Goal: Task Accomplishment & Management: Use online tool/utility

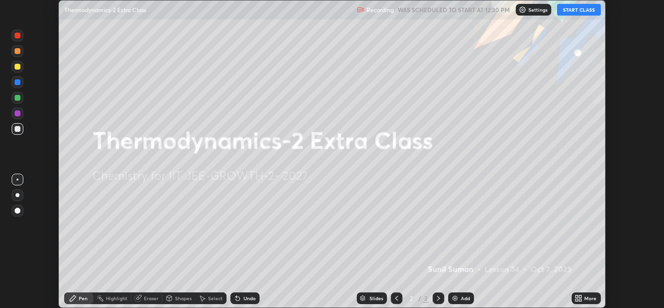
scroll to position [308, 664]
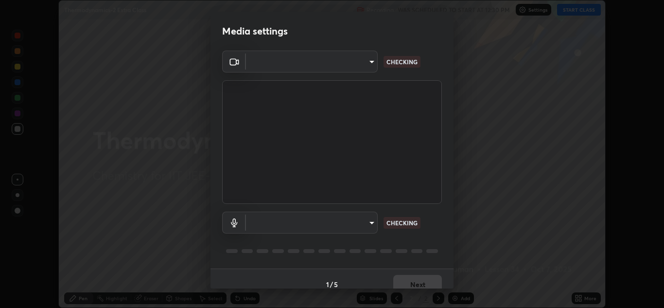
click at [363, 70] on body "Erase all Thermodynamics-2 Extra Class Recording WAS SCHEDULED TO START AT 12:3…" at bounding box center [332, 154] width 664 height 308
type input "85da43bae7a5fae49794a8970e5ce464fc236e1ddae1f513a3bf2ddace1343c3"
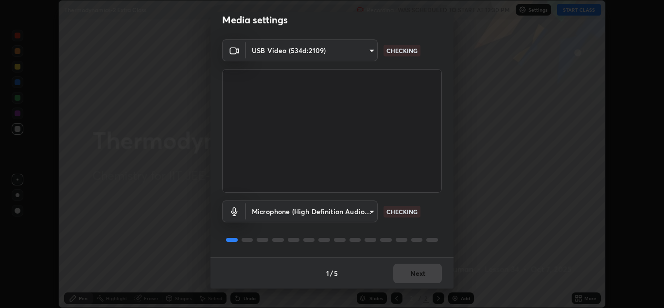
click at [352, 212] on body "Erase all Thermodynamics-2 Extra Class Recording WAS SCHEDULED TO START AT 12:3…" at bounding box center [332, 154] width 664 height 308
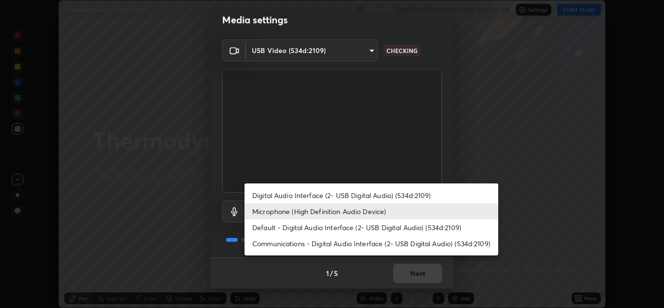
click at [370, 196] on li "Digital Audio Interface (2- USB Digital Audio) (534d:2109)" at bounding box center [372, 195] width 254 height 16
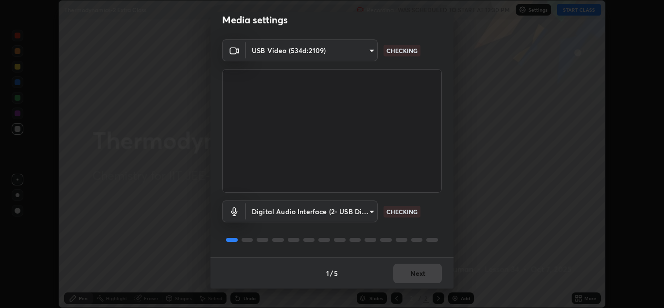
type input "94500f22464d148dddf9ae37dad8136bdf54efa217a88d5a1e55960f8ba2a5d1"
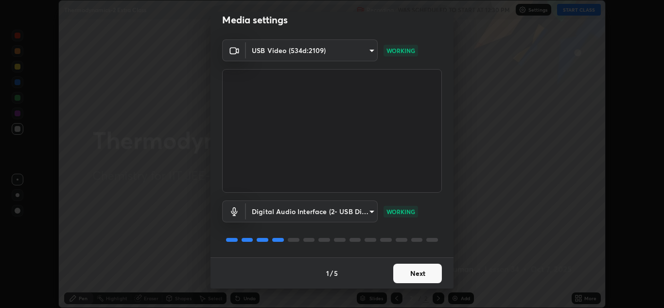
click at [418, 272] on button "Next" at bounding box center [417, 272] width 49 height 19
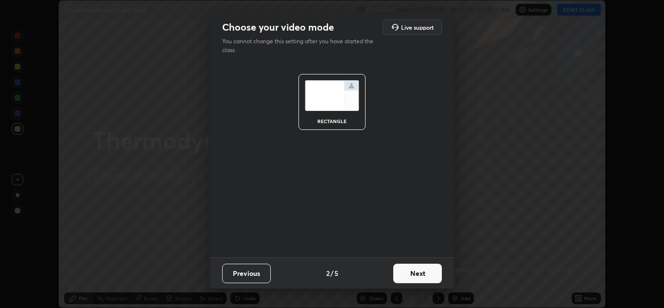
click at [423, 275] on button "Next" at bounding box center [417, 272] width 49 height 19
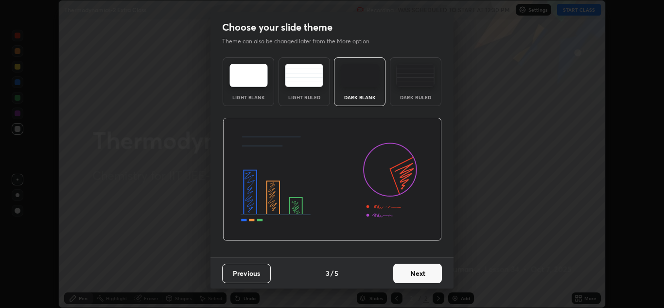
click at [428, 274] on button "Next" at bounding box center [417, 272] width 49 height 19
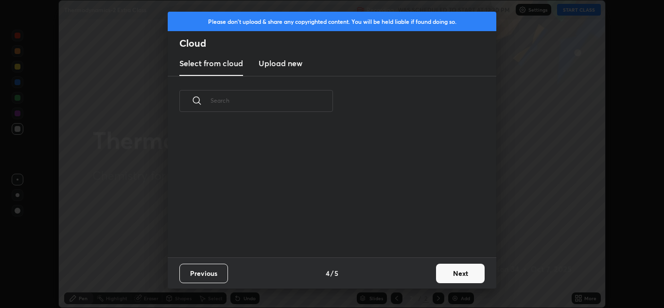
click at [437, 275] on button "Next" at bounding box center [460, 272] width 49 height 19
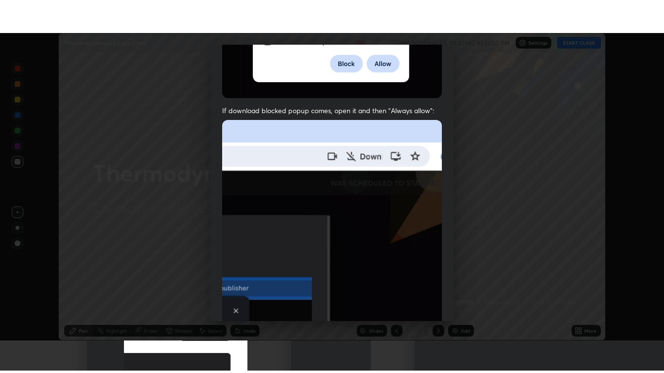
scroll to position [210, 0]
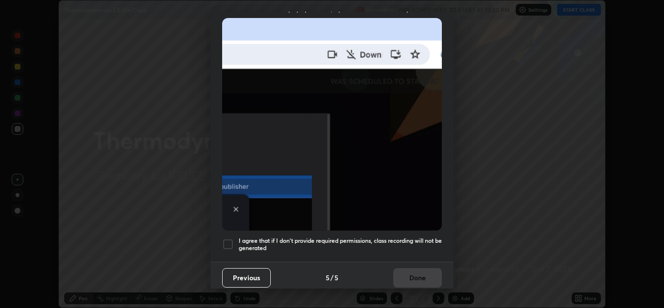
click at [233, 238] on div at bounding box center [228, 244] width 12 height 12
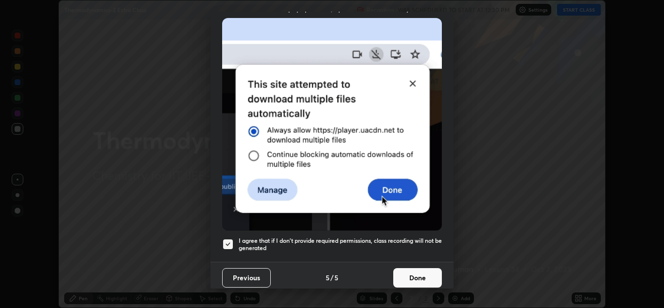
click at [421, 268] on button "Done" at bounding box center [417, 277] width 49 height 19
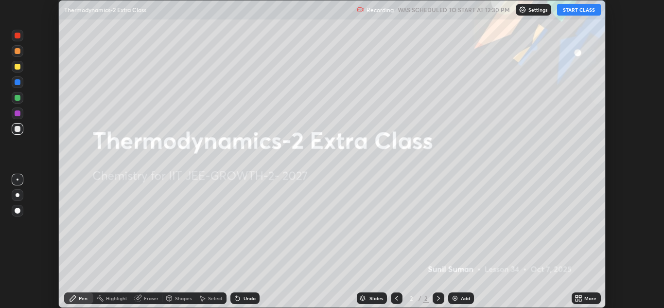
click at [585, 299] on div "More" at bounding box center [590, 298] width 12 height 5
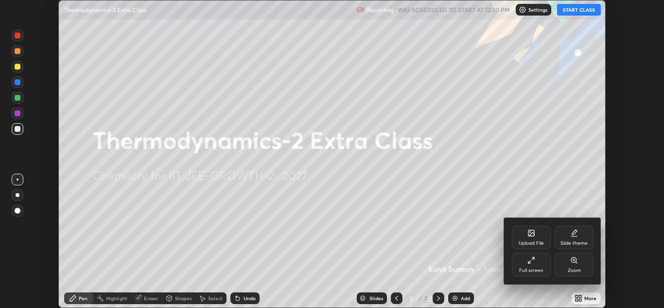
click at [537, 274] on div "Full screen" at bounding box center [531, 264] width 39 height 23
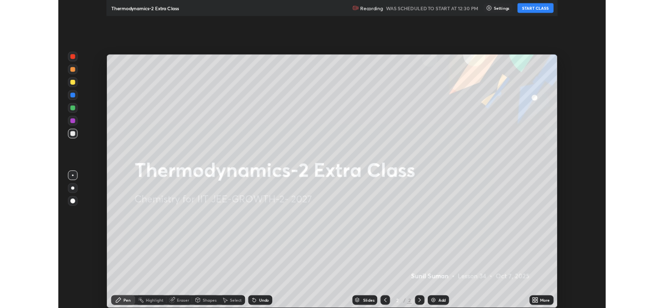
scroll to position [373, 664]
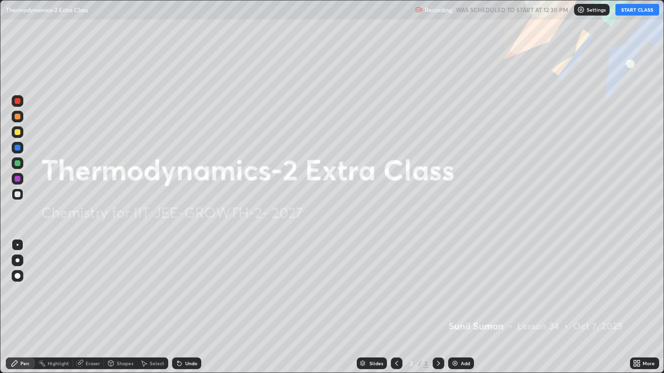
click at [644, 307] on div "More" at bounding box center [644, 364] width 29 height 12
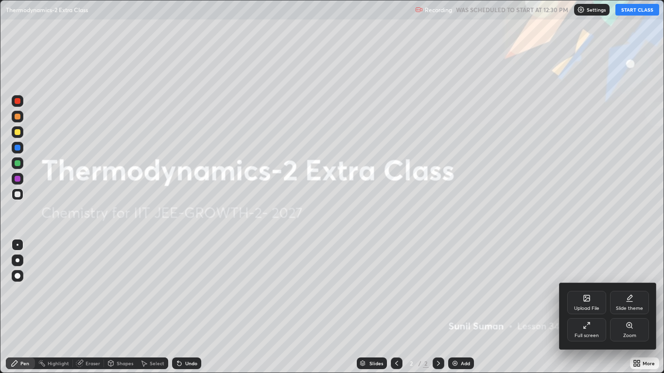
click at [580, 307] on div "Full screen" at bounding box center [586, 329] width 39 height 23
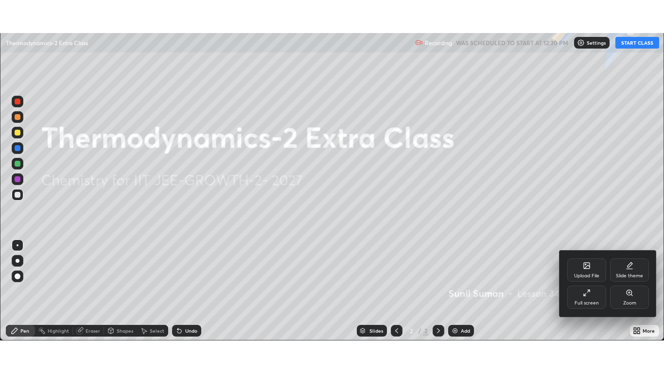
scroll to position [48301, 47944]
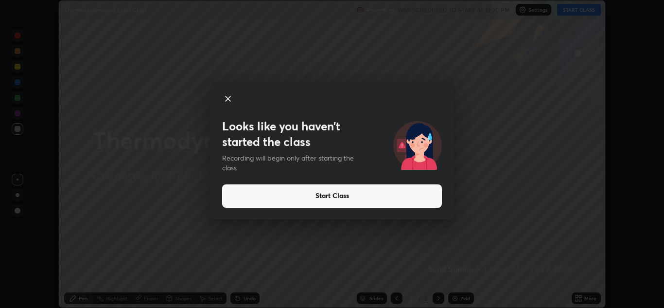
click at [231, 99] on icon at bounding box center [228, 99] width 12 height 12
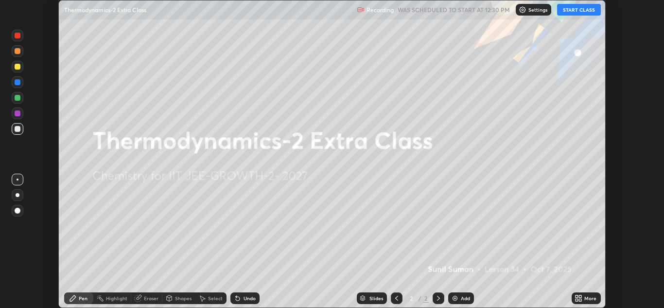
click at [585, 297] on div "More" at bounding box center [590, 298] width 12 height 5
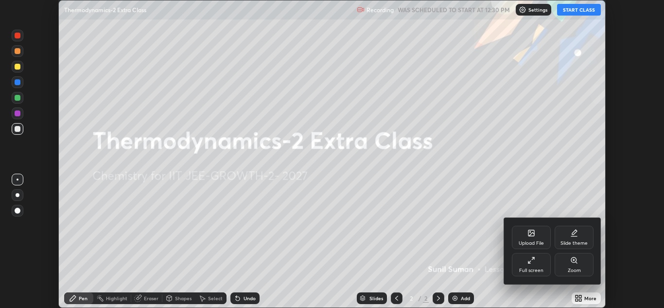
click at [528, 261] on icon at bounding box center [531, 260] width 8 height 8
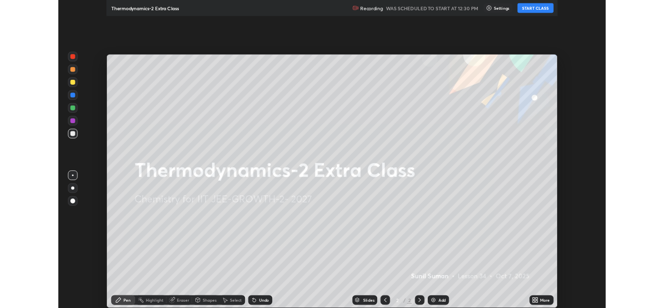
scroll to position [373, 664]
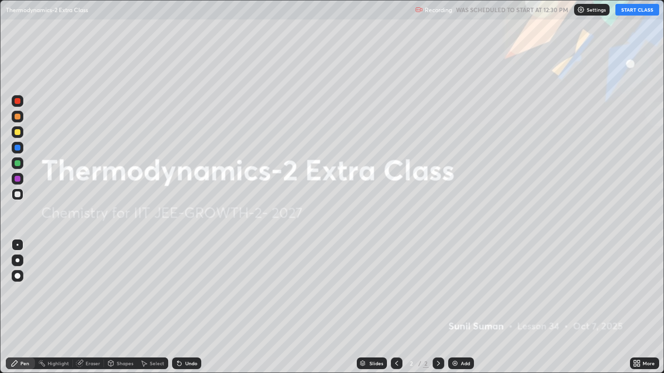
click at [637, 10] on button "START CLASS" at bounding box center [637, 10] width 44 height 12
click at [639, 307] on icon at bounding box center [638, 362] width 2 height 2
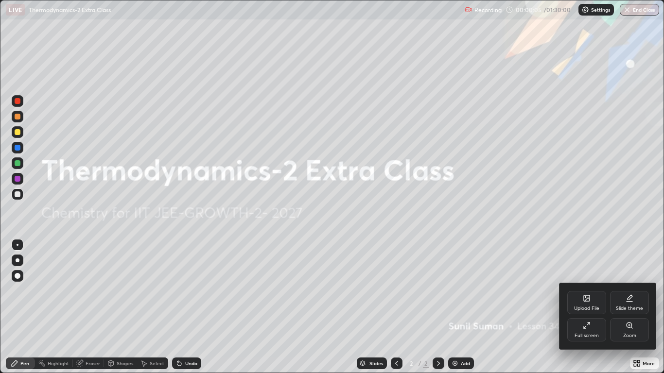
click at [587, 159] on div at bounding box center [332, 186] width 664 height 373
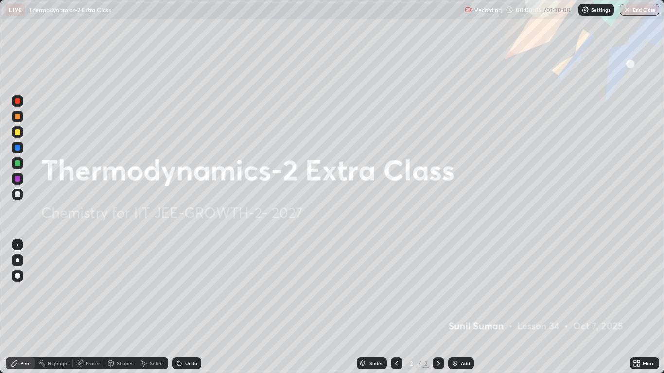
click at [593, 5] on div "Settings" at bounding box center [595, 10] width 35 height 12
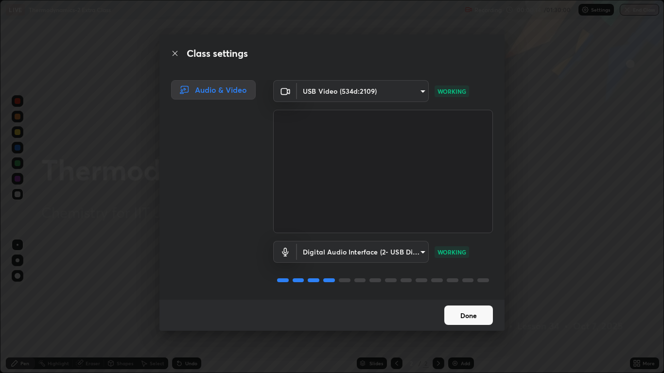
click at [469, 307] on button "Done" at bounding box center [468, 315] width 49 height 19
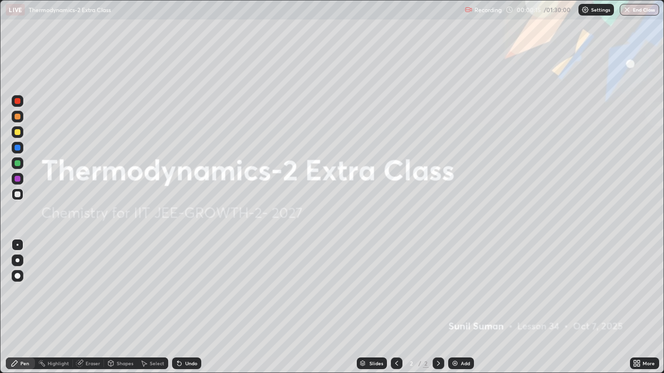
click at [637, 307] on icon at bounding box center [637, 364] width 8 height 8
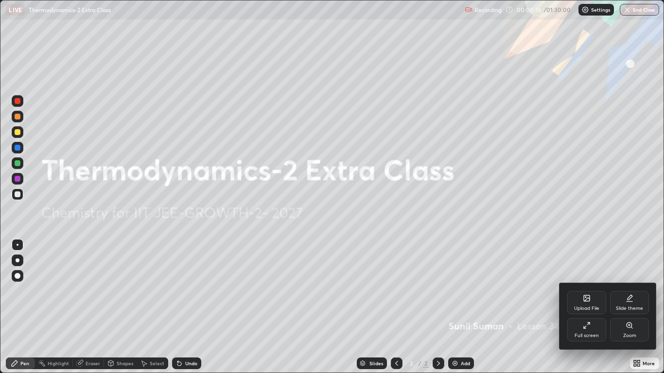
click at [585, 307] on icon at bounding box center [587, 326] width 8 height 8
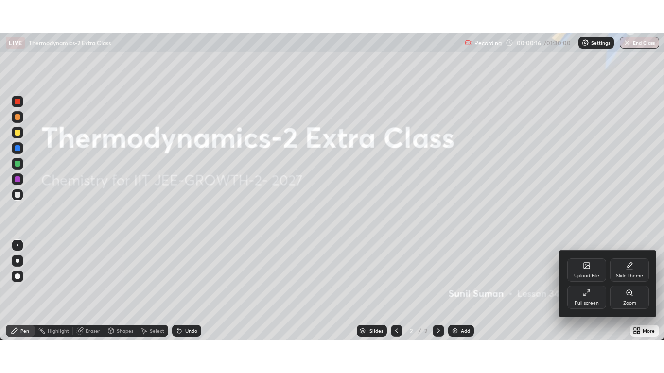
scroll to position [48301, 47944]
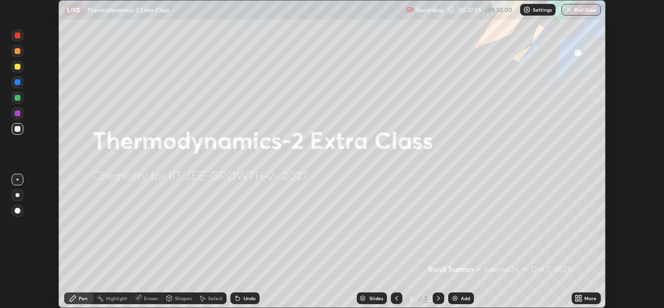
click at [580, 297] on icon at bounding box center [580, 296] width 2 height 2
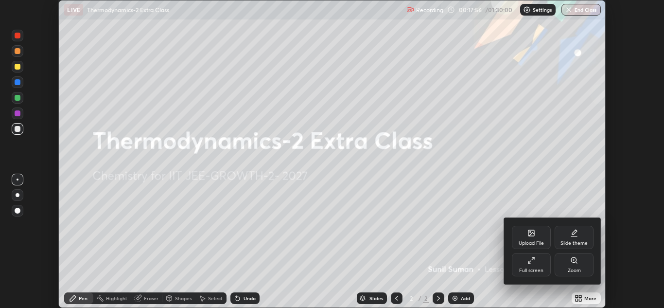
click at [530, 265] on div "Full screen" at bounding box center [531, 264] width 39 height 23
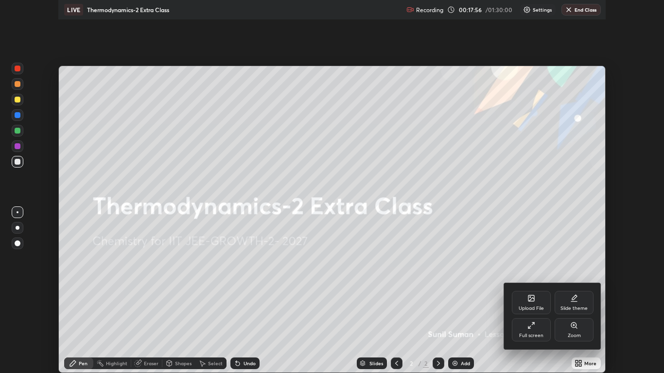
scroll to position [373, 664]
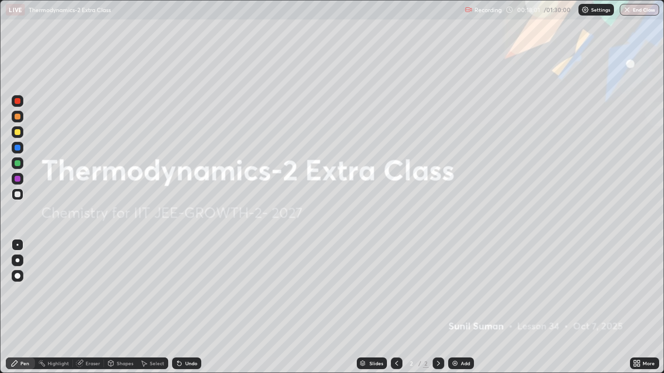
click at [453, 307] on img at bounding box center [455, 364] width 8 height 8
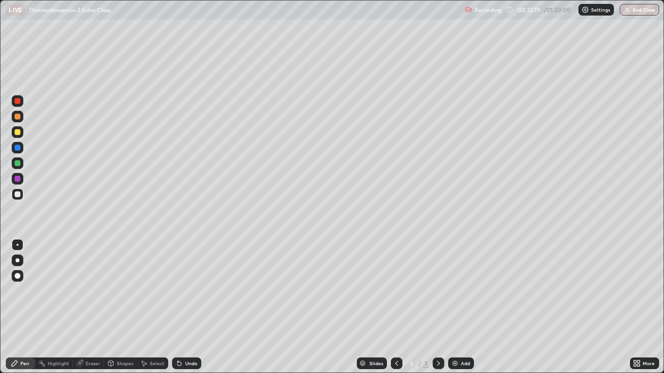
click at [455, 307] on img at bounding box center [455, 364] width 8 height 8
click at [17, 132] on div at bounding box center [18, 132] width 6 height 6
click at [20, 199] on div at bounding box center [18, 195] width 12 height 12
click at [454, 307] on img at bounding box center [455, 364] width 8 height 8
click at [16, 131] on div at bounding box center [18, 132] width 6 height 6
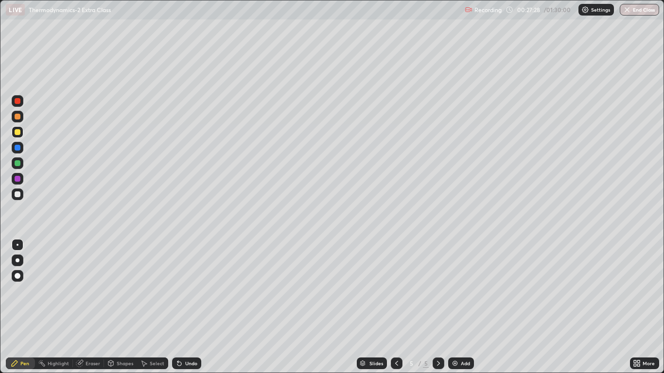
click at [15, 116] on div at bounding box center [18, 117] width 6 height 6
click at [180, 307] on icon at bounding box center [179, 364] width 8 height 8
click at [173, 307] on div "Undo" at bounding box center [186, 364] width 29 height 12
click at [17, 194] on div at bounding box center [18, 195] width 6 height 6
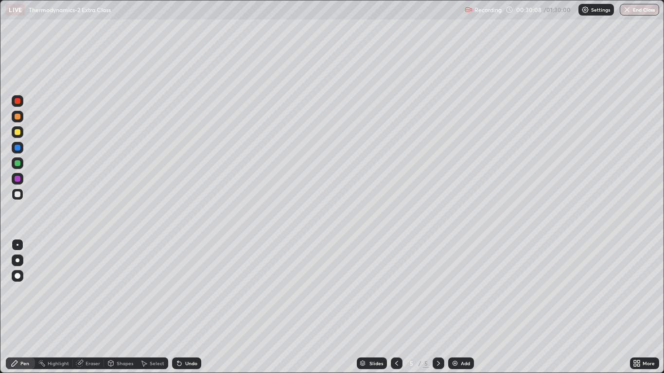
click at [452, 307] on img at bounding box center [455, 364] width 8 height 8
click at [17, 193] on div at bounding box center [18, 195] width 6 height 6
click at [15, 133] on div at bounding box center [18, 132] width 6 height 6
click at [17, 192] on div at bounding box center [18, 195] width 6 height 6
click at [16, 119] on div at bounding box center [18, 117] width 6 height 6
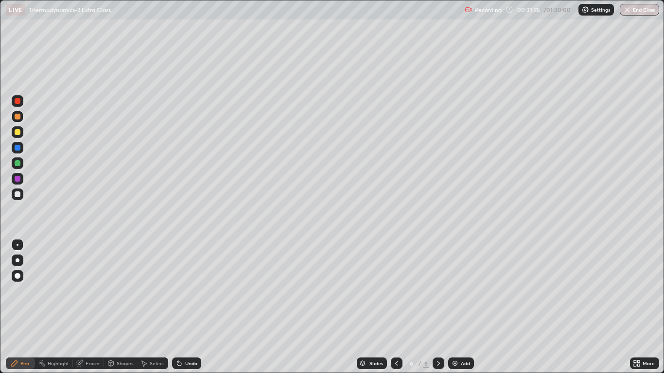
click at [17, 165] on div at bounding box center [18, 163] width 6 height 6
click at [15, 115] on div at bounding box center [18, 117] width 6 height 6
click at [19, 161] on div at bounding box center [18, 163] width 6 height 6
click at [19, 195] on div at bounding box center [18, 195] width 6 height 6
click at [18, 101] on div at bounding box center [18, 101] width 6 height 6
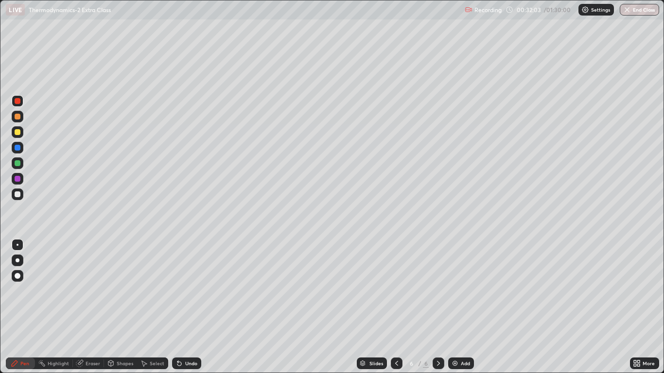
click at [19, 192] on div at bounding box center [18, 195] width 6 height 6
click at [453, 307] on div "Add" at bounding box center [461, 364] width 26 height 12
click at [18, 133] on div at bounding box center [18, 132] width 6 height 6
click at [178, 307] on div "Undo" at bounding box center [186, 364] width 29 height 12
click at [178, 307] on icon at bounding box center [179, 364] width 4 height 4
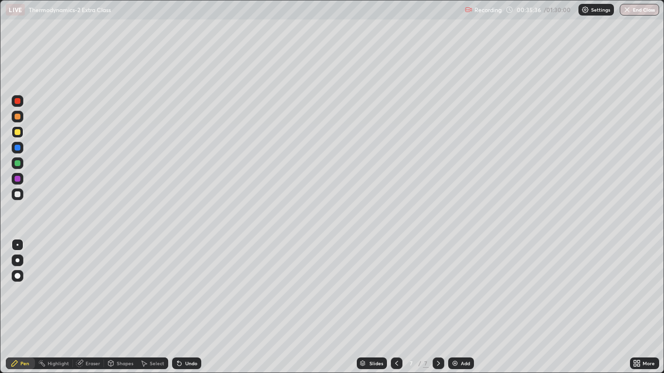
click at [180, 307] on icon at bounding box center [179, 364] width 8 height 8
click at [178, 307] on icon at bounding box center [179, 364] width 4 height 4
click at [17, 193] on div at bounding box center [18, 195] width 6 height 6
click at [19, 193] on div at bounding box center [18, 195] width 6 height 6
click at [23, 129] on div at bounding box center [18, 132] width 12 height 12
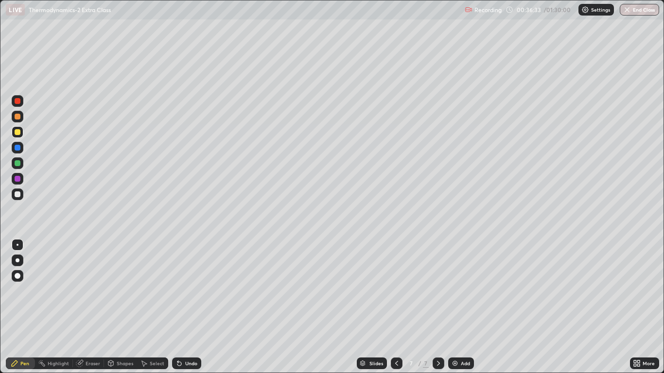
click at [21, 163] on div at bounding box center [18, 163] width 12 height 12
click at [17, 117] on div at bounding box center [18, 117] width 6 height 6
click at [13, 162] on div at bounding box center [18, 163] width 12 height 12
click at [14, 98] on div at bounding box center [18, 101] width 12 height 12
click at [453, 307] on img at bounding box center [455, 364] width 8 height 8
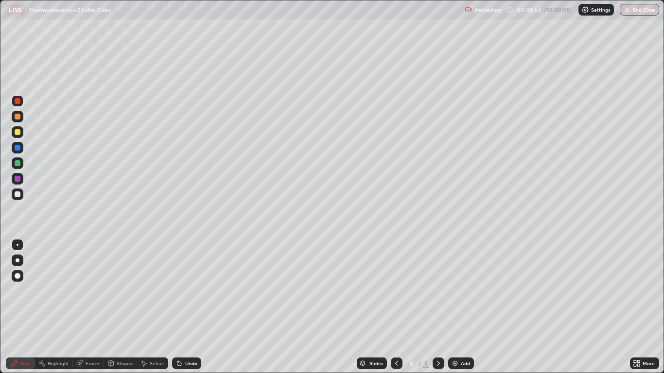
click at [16, 194] on div at bounding box center [18, 195] width 6 height 6
click at [17, 193] on div at bounding box center [18, 195] width 6 height 6
click at [18, 132] on div at bounding box center [18, 132] width 6 height 6
click at [177, 307] on icon at bounding box center [177, 361] width 1 height 1
click at [17, 192] on div at bounding box center [18, 195] width 6 height 6
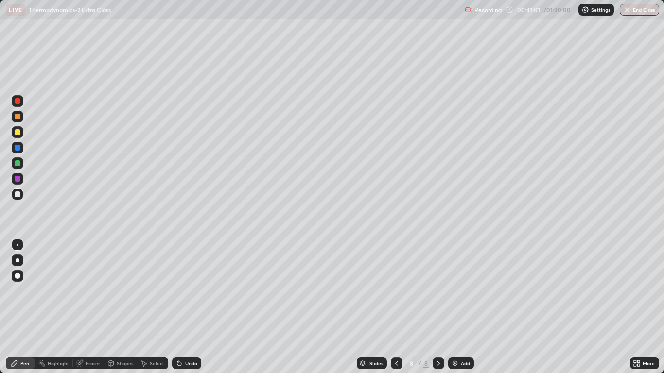
click at [16, 117] on div at bounding box center [18, 117] width 6 height 6
click at [14, 162] on div at bounding box center [18, 163] width 12 height 12
click at [17, 118] on div at bounding box center [18, 117] width 6 height 6
click at [17, 101] on div at bounding box center [18, 101] width 6 height 6
click at [176, 307] on icon at bounding box center [179, 364] width 8 height 8
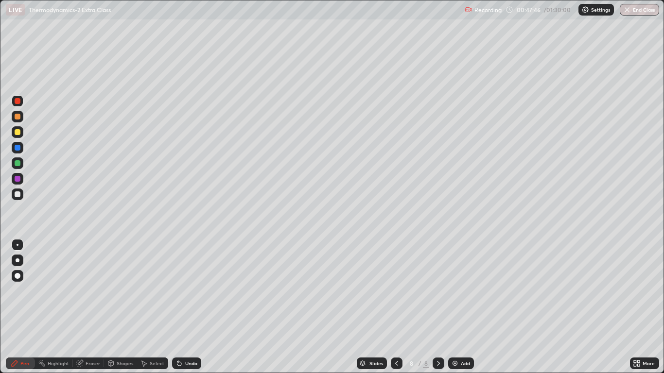
click at [454, 307] on img at bounding box center [455, 364] width 8 height 8
click at [17, 198] on div at bounding box center [18, 195] width 12 height 12
click at [18, 132] on div at bounding box center [18, 132] width 6 height 6
click at [19, 118] on div at bounding box center [18, 117] width 6 height 6
click at [92, 307] on div "Eraser" at bounding box center [93, 363] width 15 height 5
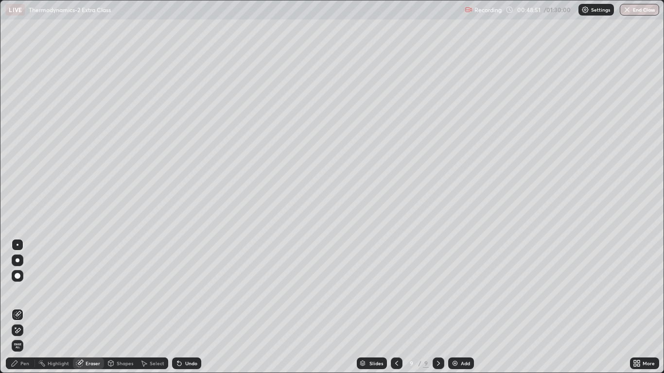
click at [22, 307] on div "Pen" at bounding box center [24, 363] width 9 height 5
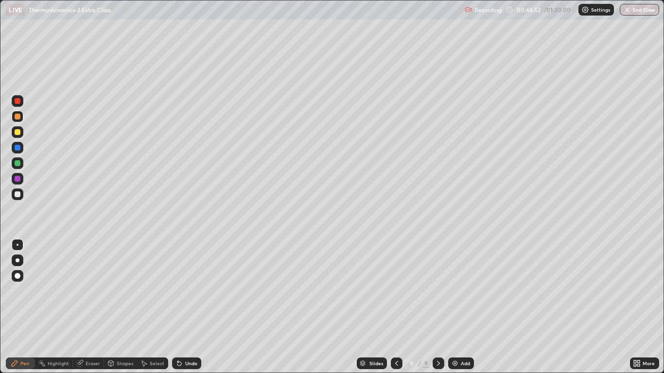
click at [18, 192] on div at bounding box center [18, 195] width 6 height 6
click at [17, 134] on div at bounding box center [18, 132] width 6 height 6
click at [19, 193] on div at bounding box center [18, 195] width 6 height 6
click at [16, 162] on div at bounding box center [18, 163] width 6 height 6
click at [17, 132] on div at bounding box center [18, 132] width 6 height 6
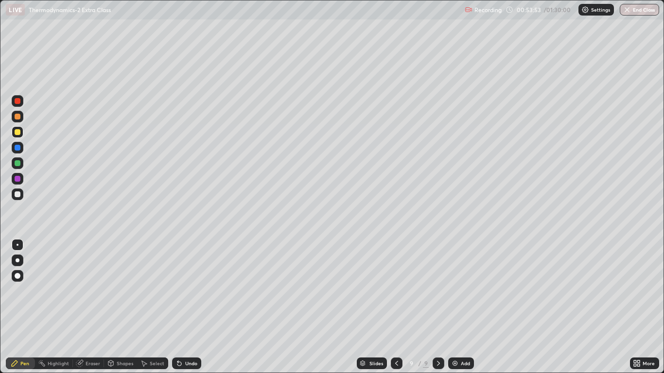
click at [456, 307] on img at bounding box center [455, 364] width 8 height 8
click at [19, 192] on div at bounding box center [18, 195] width 6 height 6
click at [183, 307] on div "Undo" at bounding box center [186, 364] width 29 height 12
click at [177, 307] on icon at bounding box center [177, 361] width 1 height 1
click at [18, 132] on div at bounding box center [18, 132] width 6 height 6
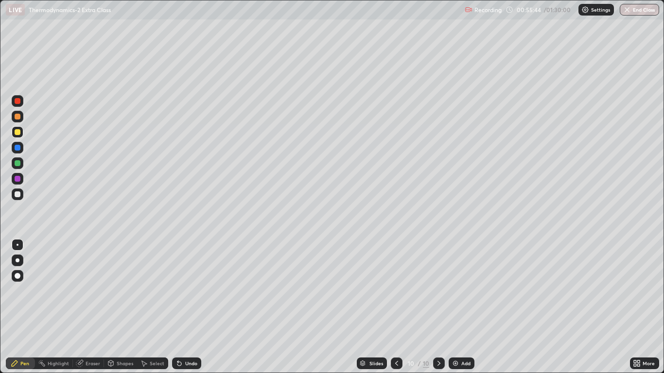
click at [18, 196] on div at bounding box center [18, 195] width 6 height 6
click at [179, 307] on icon at bounding box center [179, 364] width 4 height 4
click at [20, 200] on div at bounding box center [18, 195] width 12 height 12
click at [453, 307] on img at bounding box center [456, 364] width 8 height 8
click at [18, 194] on div at bounding box center [18, 195] width 6 height 6
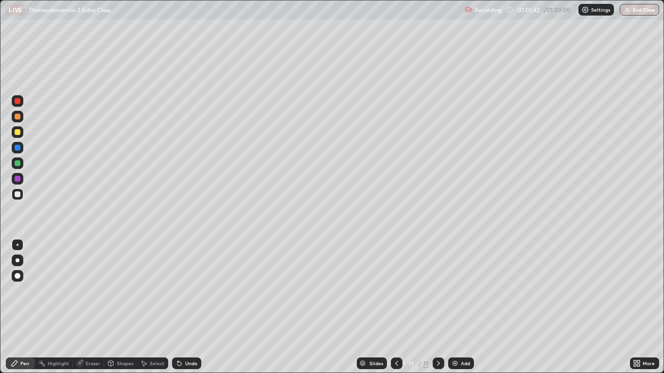
click at [18, 118] on div at bounding box center [18, 117] width 6 height 6
click at [17, 132] on div at bounding box center [18, 132] width 6 height 6
click at [15, 163] on div at bounding box center [18, 163] width 6 height 6
click at [14, 195] on div at bounding box center [18, 195] width 12 height 12
click at [453, 307] on img at bounding box center [455, 364] width 8 height 8
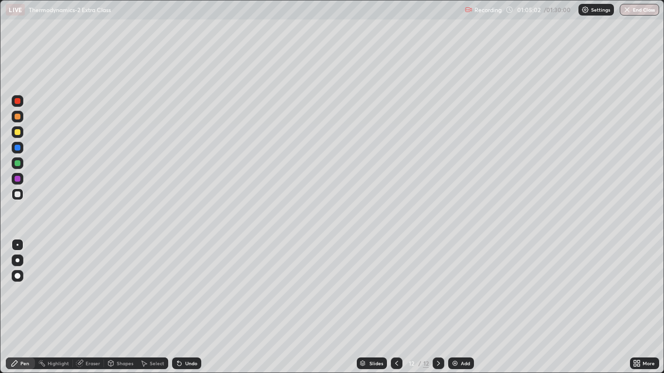
click at [175, 307] on icon at bounding box center [179, 364] width 8 height 8
click at [177, 307] on icon at bounding box center [179, 364] width 4 height 4
click at [16, 133] on div at bounding box center [18, 132] width 6 height 6
click at [17, 162] on div at bounding box center [18, 163] width 6 height 6
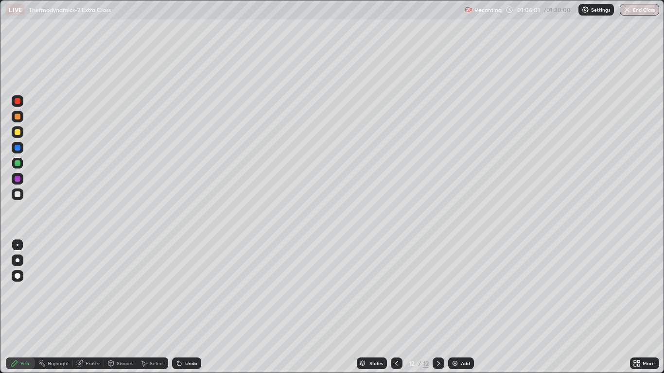
click at [16, 193] on div at bounding box center [18, 195] width 6 height 6
click at [16, 162] on div at bounding box center [18, 163] width 6 height 6
click at [19, 117] on div at bounding box center [18, 117] width 6 height 6
click at [453, 307] on img at bounding box center [455, 364] width 8 height 8
click at [16, 194] on div at bounding box center [18, 195] width 6 height 6
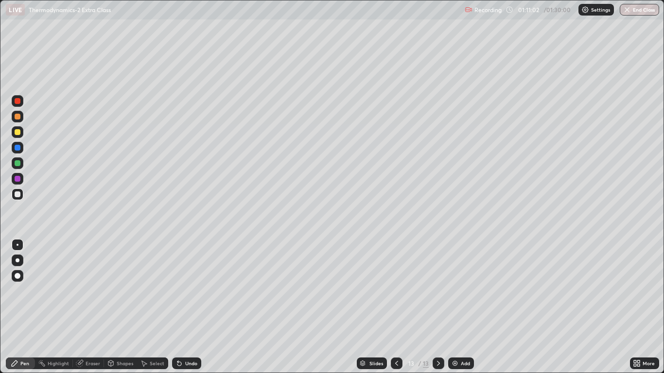
click at [14, 195] on div at bounding box center [18, 195] width 12 height 12
click at [20, 118] on div at bounding box center [18, 117] width 6 height 6
click at [18, 193] on div at bounding box center [18, 195] width 6 height 6
click at [20, 101] on div at bounding box center [18, 101] width 6 height 6
click at [16, 196] on div at bounding box center [18, 195] width 6 height 6
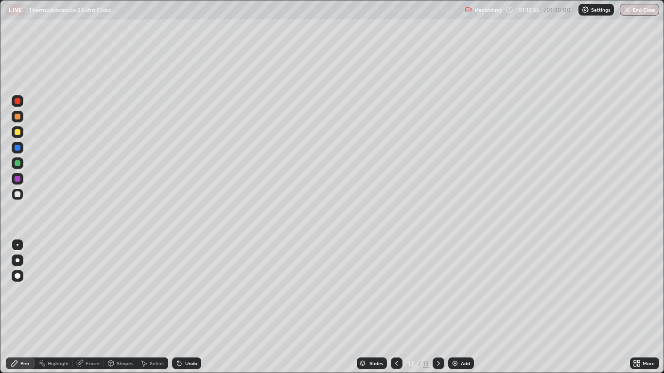
click at [18, 132] on div at bounding box center [18, 132] width 6 height 6
click at [16, 193] on div at bounding box center [18, 195] width 6 height 6
click at [450, 307] on div "Add" at bounding box center [461, 364] width 26 height 12
click at [15, 192] on div at bounding box center [18, 195] width 6 height 6
click at [394, 307] on div at bounding box center [397, 364] width 12 height 12
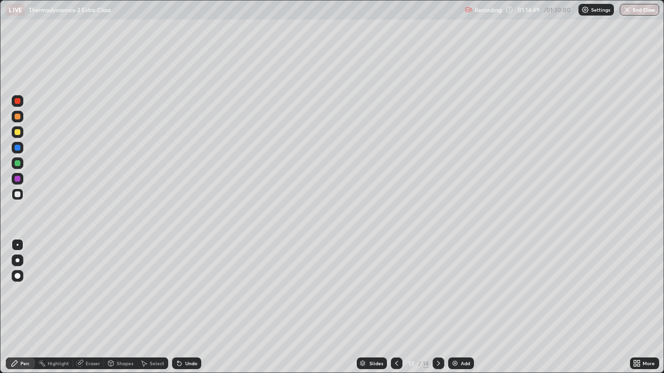
click at [438, 307] on icon at bounding box center [439, 364] width 8 height 8
click at [16, 133] on div at bounding box center [18, 132] width 6 height 6
click at [17, 194] on div at bounding box center [18, 195] width 6 height 6
click at [21, 163] on div at bounding box center [18, 163] width 12 height 12
click at [21, 193] on div at bounding box center [18, 195] width 12 height 12
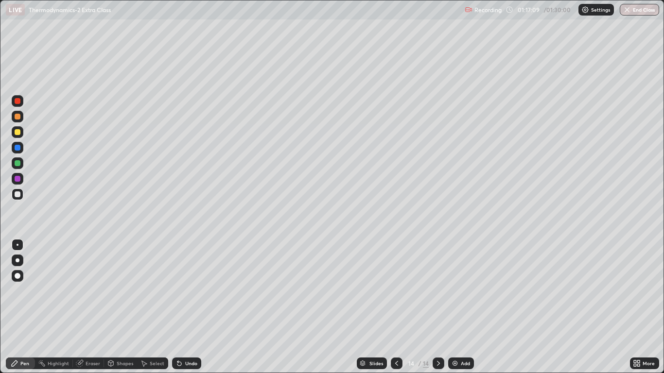
click at [17, 118] on div at bounding box center [18, 117] width 6 height 6
click at [23, 147] on div at bounding box center [18, 148] width 12 height 12
click at [15, 163] on div at bounding box center [18, 163] width 6 height 6
click at [396, 307] on icon at bounding box center [397, 364] width 8 height 8
click at [437, 307] on icon at bounding box center [439, 364] width 8 height 8
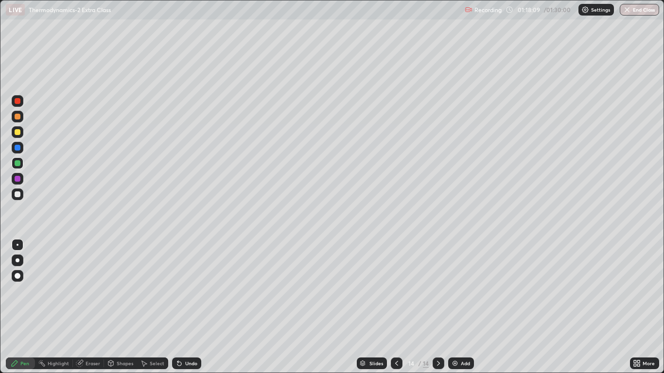
click at [396, 307] on icon at bounding box center [397, 364] width 8 height 8
click at [438, 307] on icon at bounding box center [439, 364] width 8 height 8
click at [448, 307] on div "Add" at bounding box center [461, 364] width 26 height 12
click at [21, 195] on div at bounding box center [18, 195] width 12 height 12
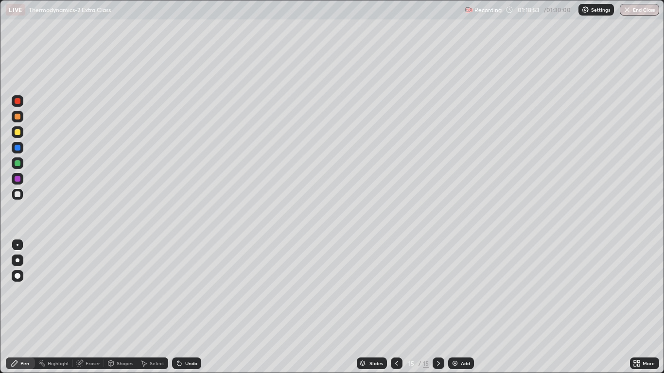
click at [392, 307] on div at bounding box center [397, 364] width 12 height 12
click at [396, 307] on icon at bounding box center [397, 364] width 8 height 8
click at [13, 192] on div at bounding box center [18, 195] width 12 height 12
click at [438, 307] on icon at bounding box center [439, 364] width 8 height 8
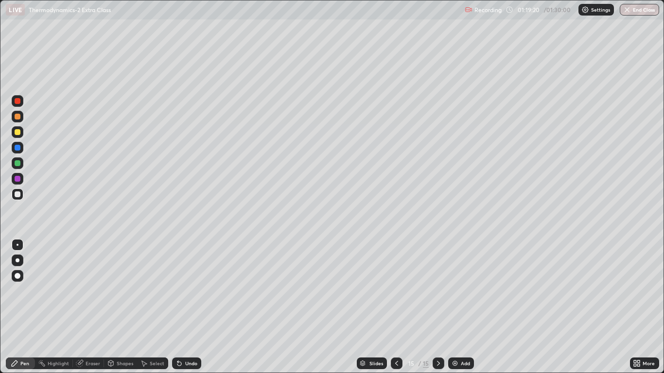
click at [396, 307] on icon at bounding box center [397, 364] width 8 height 8
click at [438, 307] on icon at bounding box center [439, 364] width 8 height 8
click at [437, 307] on icon at bounding box center [439, 364] width 8 height 8
click at [395, 307] on icon at bounding box center [396, 363] width 3 height 5
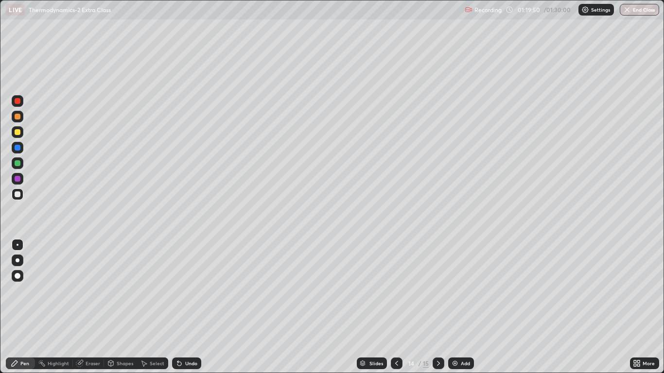
click at [396, 307] on icon at bounding box center [397, 364] width 8 height 8
click at [438, 307] on icon at bounding box center [439, 364] width 8 height 8
click at [183, 307] on div "Undo" at bounding box center [186, 364] width 29 height 12
click at [178, 307] on icon at bounding box center [179, 364] width 4 height 4
click at [395, 307] on icon at bounding box center [397, 364] width 8 height 8
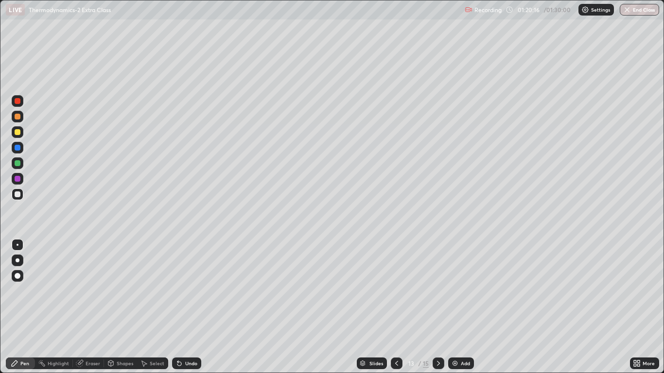
click at [437, 307] on icon at bounding box center [439, 364] width 8 height 8
click at [438, 307] on icon at bounding box center [439, 364] width 8 height 8
click at [396, 307] on icon at bounding box center [397, 364] width 8 height 8
click at [395, 307] on icon at bounding box center [397, 364] width 8 height 8
click at [396, 307] on icon at bounding box center [397, 364] width 8 height 8
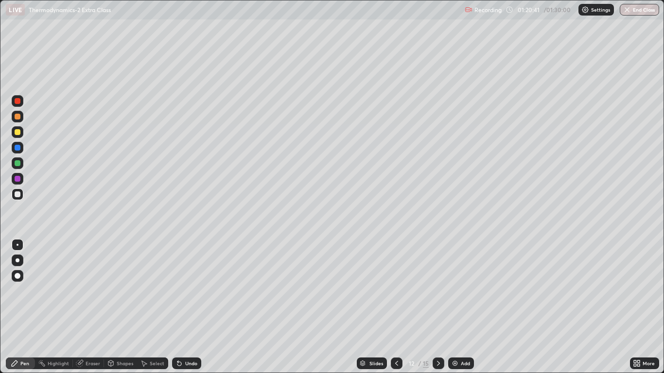
click at [438, 307] on icon at bounding box center [439, 364] width 8 height 8
click at [437, 307] on icon at bounding box center [439, 364] width 8 height 8
click at [84, 307] on div "Eraser" at bounding box center [88, 364] width 31 height 12
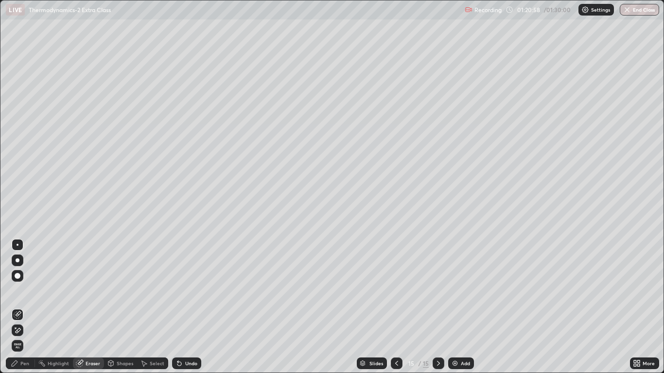
click at [20, 307] on div "Pen" at bounding box center [20, 364] width 29 height 12
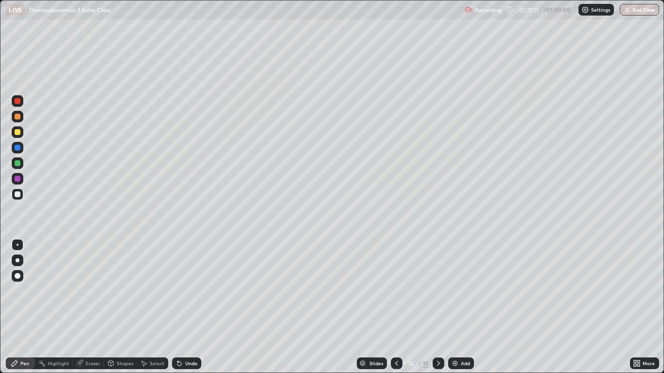
click at [396, 307] on icon at bounding box center [397, 364] width 8 height 8
click at [438, 307] on icon at bounding box center [439, 364] width 8 height 8
click at [395, 307] on icon at bounding box center [397, 364] width 8 height 8
click at [438, 307] on icon at bounding box center [439, 364] width 8 height 8
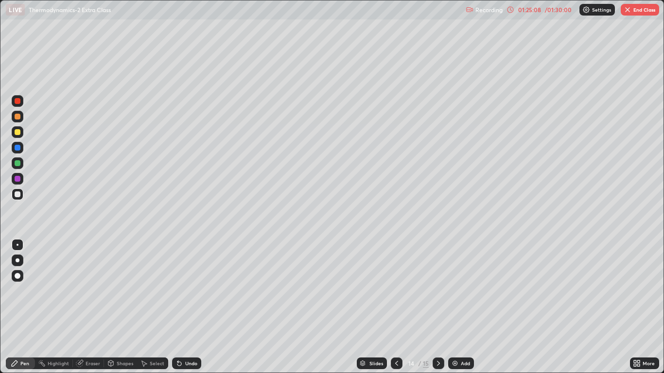
click at [534, 11] on div "01:25:08" at bounding box center [529, 10] width 27 height 6
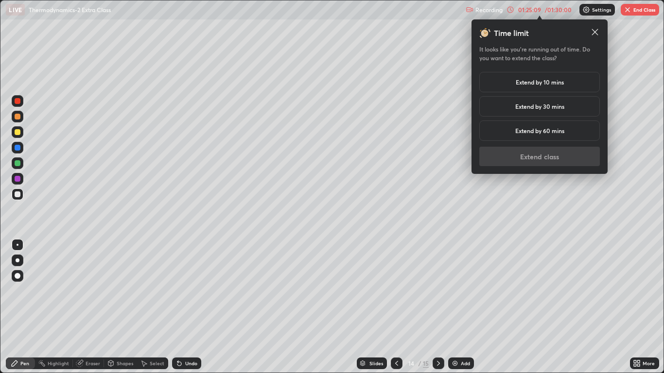
click at [524, 86] on h5 "Extend by 10 mins" at bounding box center [540, 82] width 48 height 9
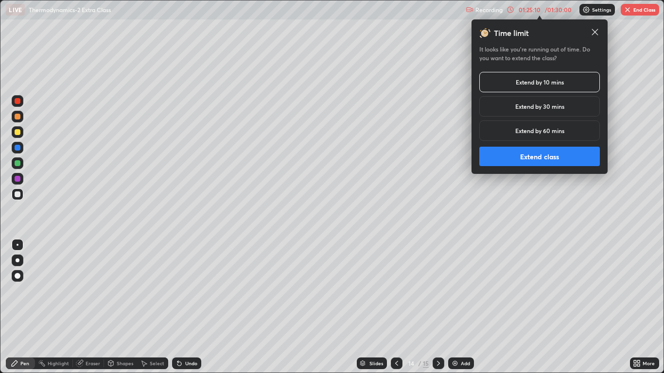
click at [534, 155] on button "Extend class" at bounding box center [539, 156] width 121 height 19
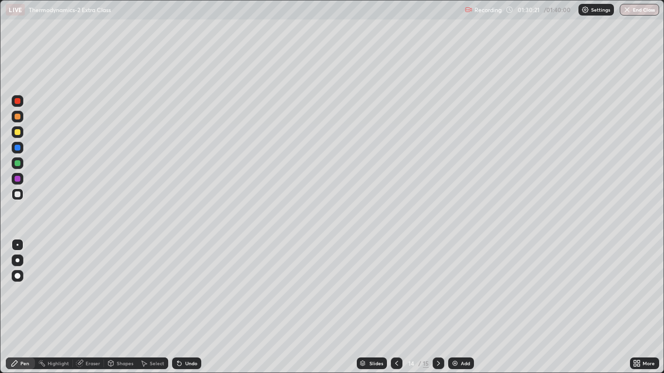
click at [439, 307] on icon at bounding box center [439, 364] width 8 height 8
click at [391, 307] on div at bounding box center [397, 364] width 12 height 12
click at [451, 307] on div "Add" at bounding box center [461, 364] width 26 height 12
click at [17, 195] on div at bounding box center [18, 195] width 6 height 6
click at [176, 307] on icon at bounding box center [179, 364] width 8 height 8
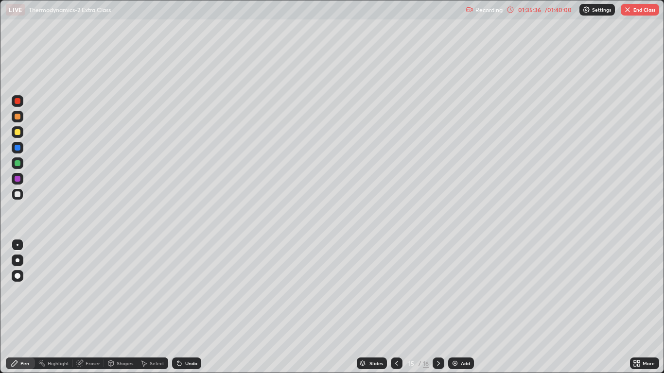
click at [19, 163] on div at bounding box center [18, 163] width 6 height 6
click at [21, 118] on div at bounding box center [18, 117] width 12 height 12
click at [18, 163] on div at bounding box center [18, 163] width 6 height 6
click at [21, 194] on div at bounding box center [18, 195] width 12 height 12
click at [15, 164] on div at bounding box center [18, 163] width 6 height 6
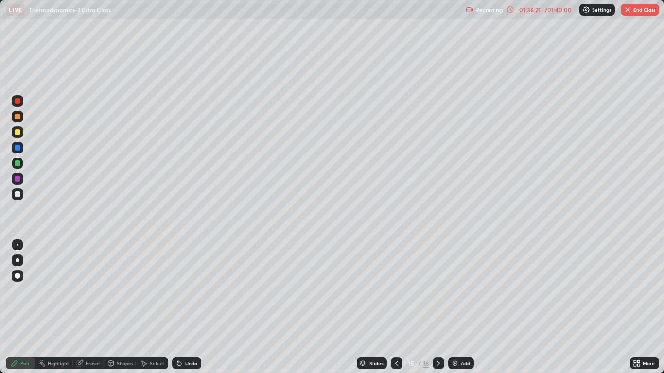
click at [17, 103] on div at bounding box center [18, 101] width 6 height 6
click at [17, 175] on div at bounding box center [18, 179] width 12 height 12
click at [628, 12] on img "button" at bounding box center [628, 10] width 8 height 8
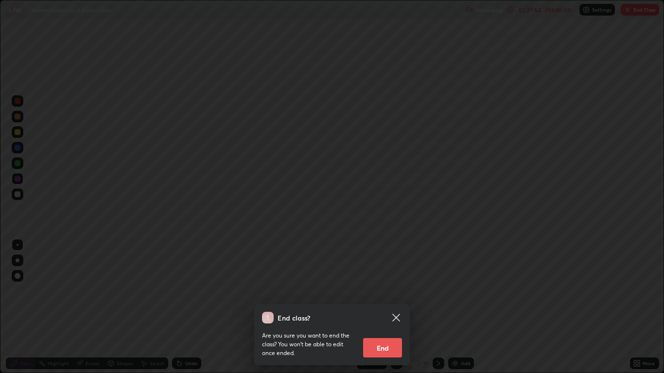
click at [386, 307] on button "End" at bounding box center [382, 347] width 39 height 19
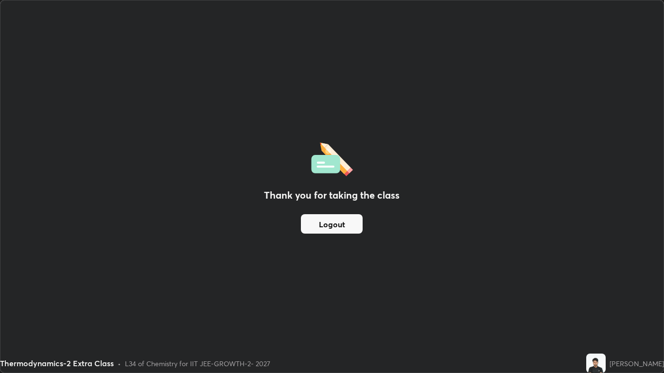
click at [339, 227] on button "Logout" at bounding box center [332, 223] width 62 height 19
